Goal: Check status: Check status

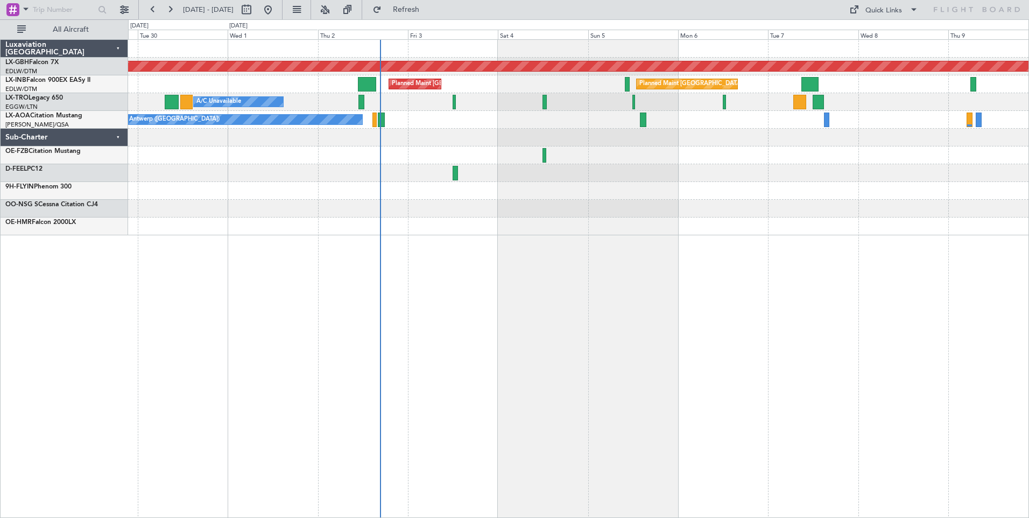
click at [457, 297] on div "Planned Maint Nurnberg Planned Maint [GEOGRAPHIC_DATA] ([GEOGRAPHIC_DATA]) Plan…" at bounding box center [578, 278] width 901 height 478
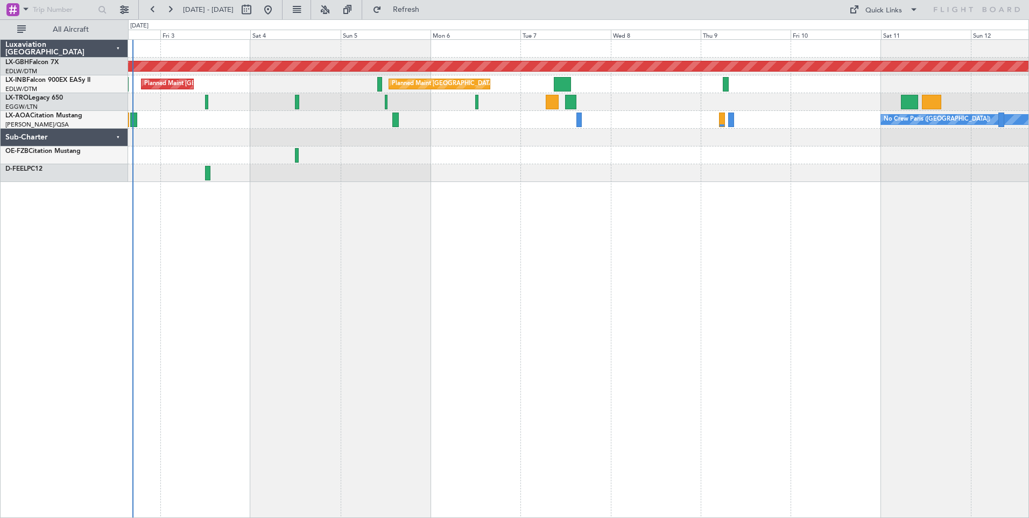
click at [610, 188] on div "Planned Maint Nurnberg Planned Maint [GEOGRAPHIC_DATA] ([GEOGRAPHIC_DATA]) Plan…" at bounding box center [578, 278] width 901 height 478
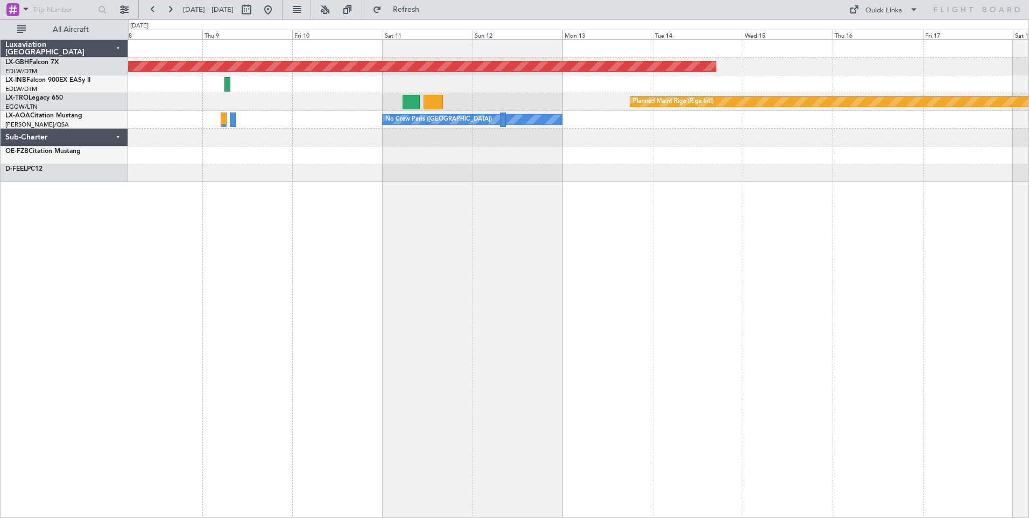
click at [223, 192] on div "Planned Maint Nurnberg Planned Maint [GEOGRAPHIC_DATA] ([GEOGRAPHIC_DATA]) Plan…" at bounding box center [578, 278] width 901 height 478
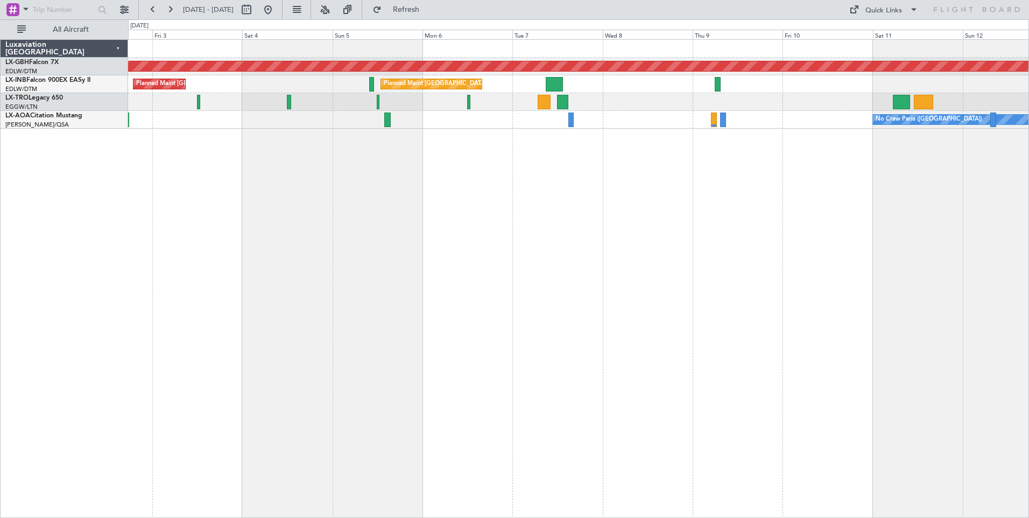
click at [787, 244] on div "Planned Maint Nurnberg Planned Maint [GEOGRAPHIC_DATA] ([GEOGRAPHIC_DATA]) Plan…" at bounding box center [578, 278] width 901 height 478
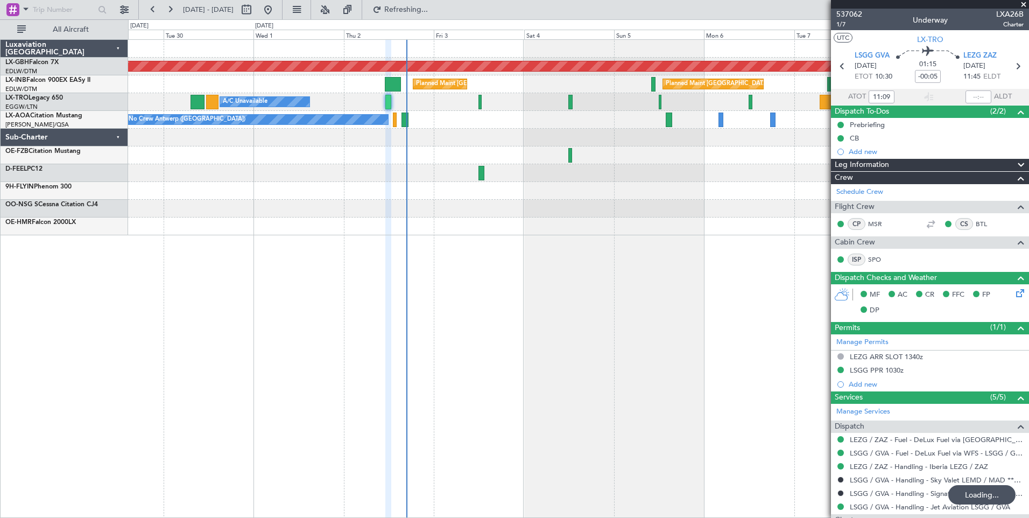
click at [379, 267] on div "Planned Maint Nurnberg Planned Maint [GEOGRAPHIC_DATA] Planned Maint [GEOGRAPHI…" at bounding box center [578, 278] width 901 height 478
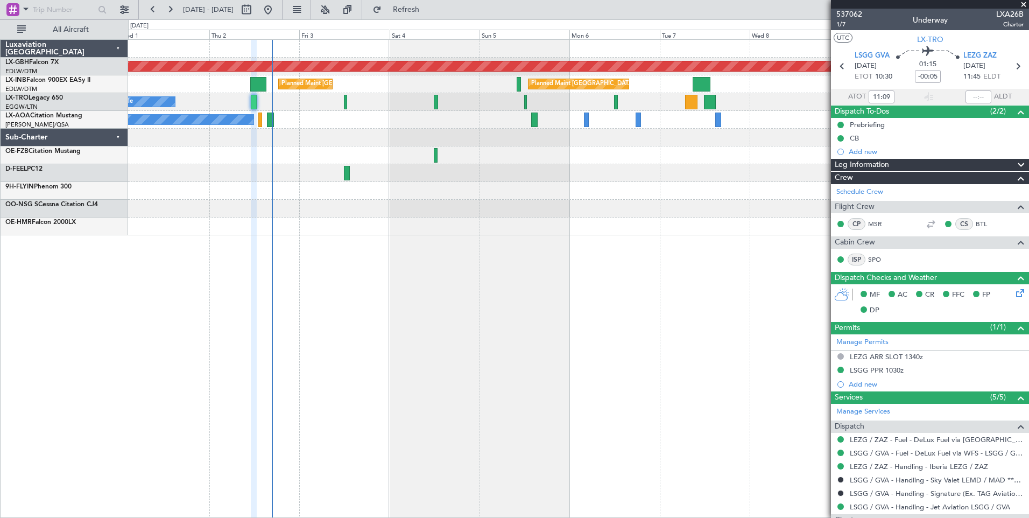
type input "12:22"
type input "11"
